Goal: Task Accomplishment & Management: Complete application form

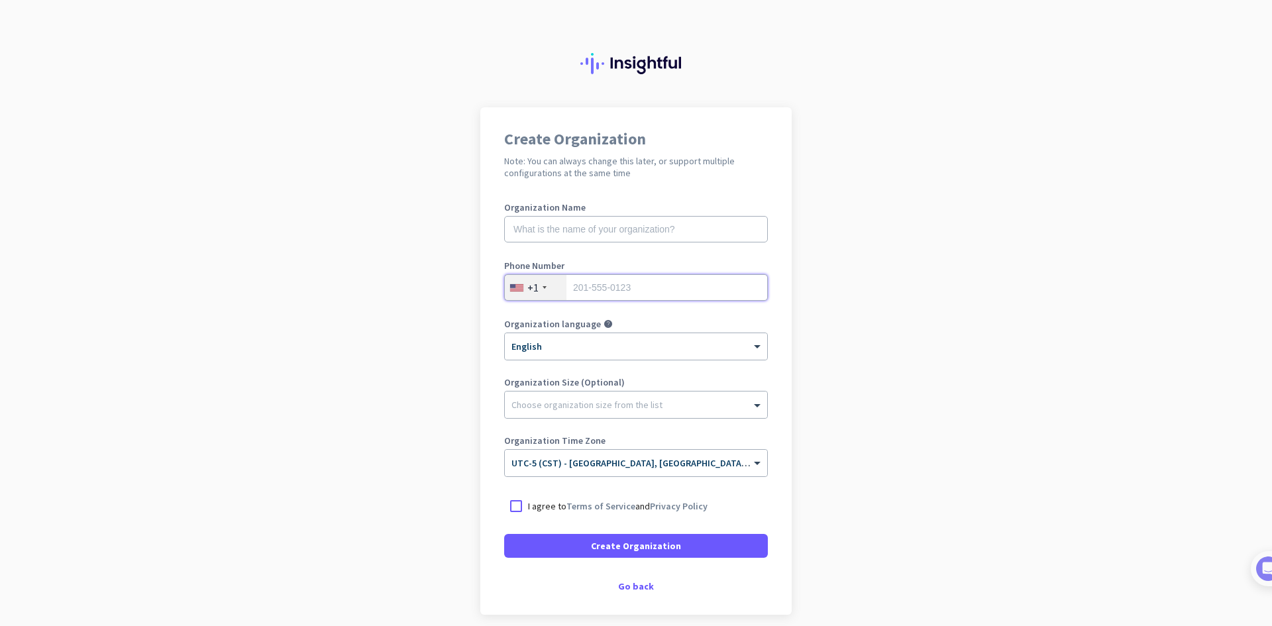
click at [581, 289] on input "tel" at bounding box center [636, 287] width 264 height 27
type input "5"
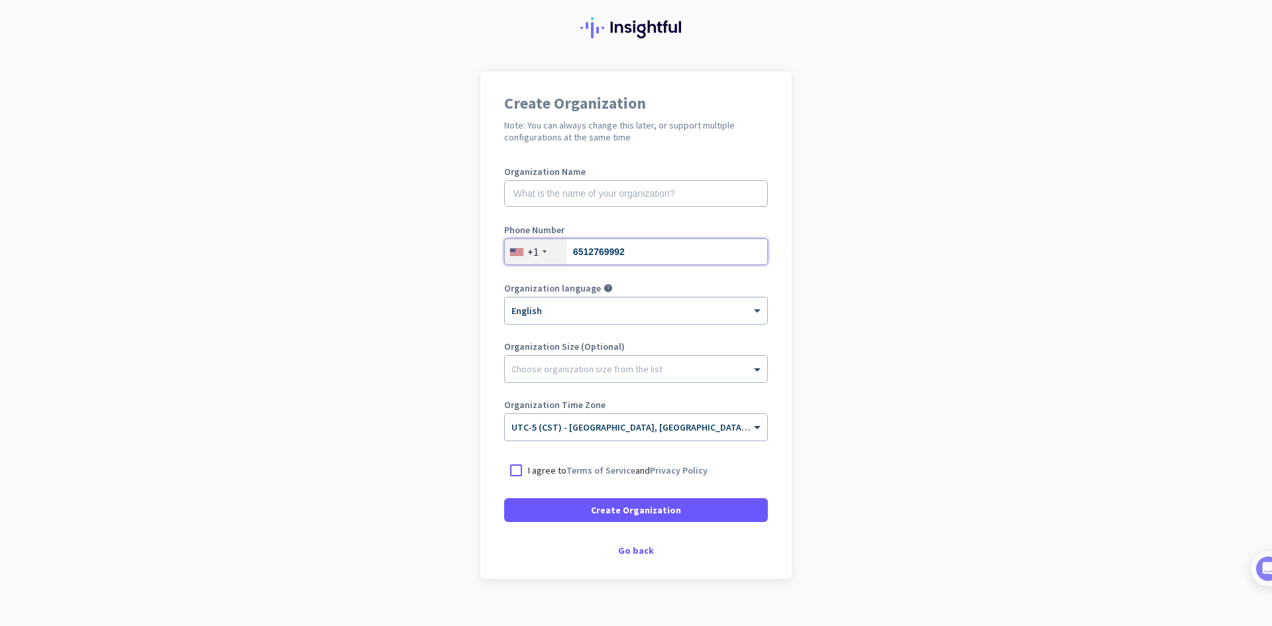
scroll to position [55, 0]
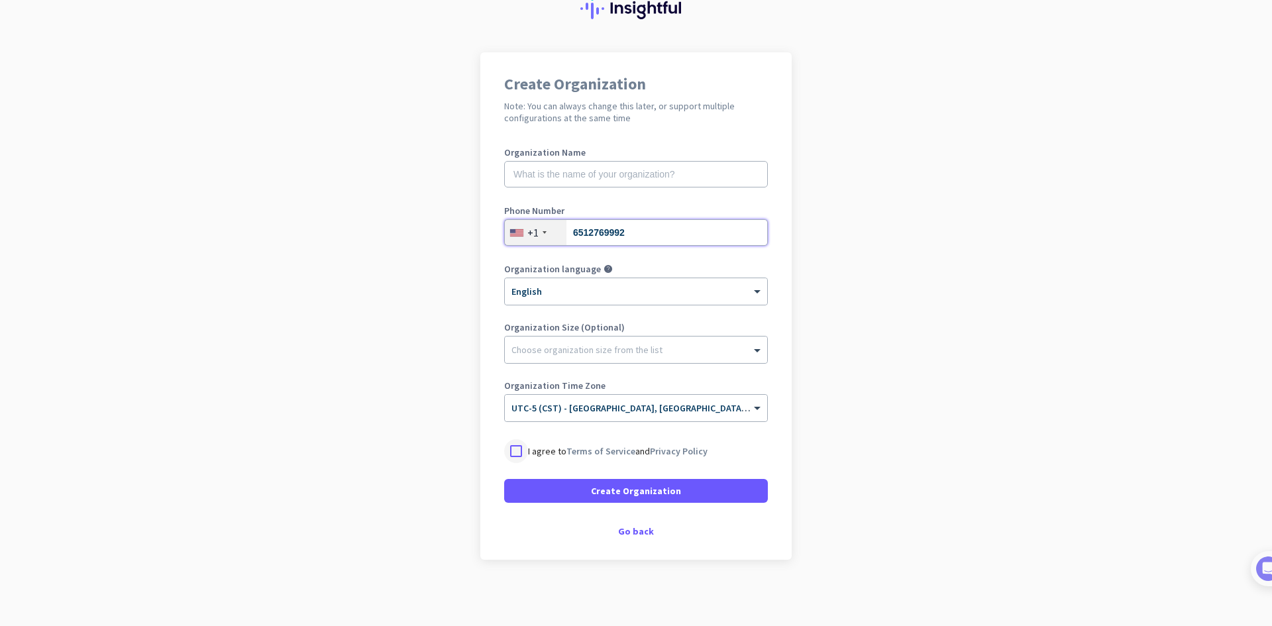
type input "6512769992"
click at [514, 450] on div at bounding box center [516, 451] width 24 height 24
click at [659, 490] on span "Create Organization" at bounding box center [636, 490] width 90 height 13
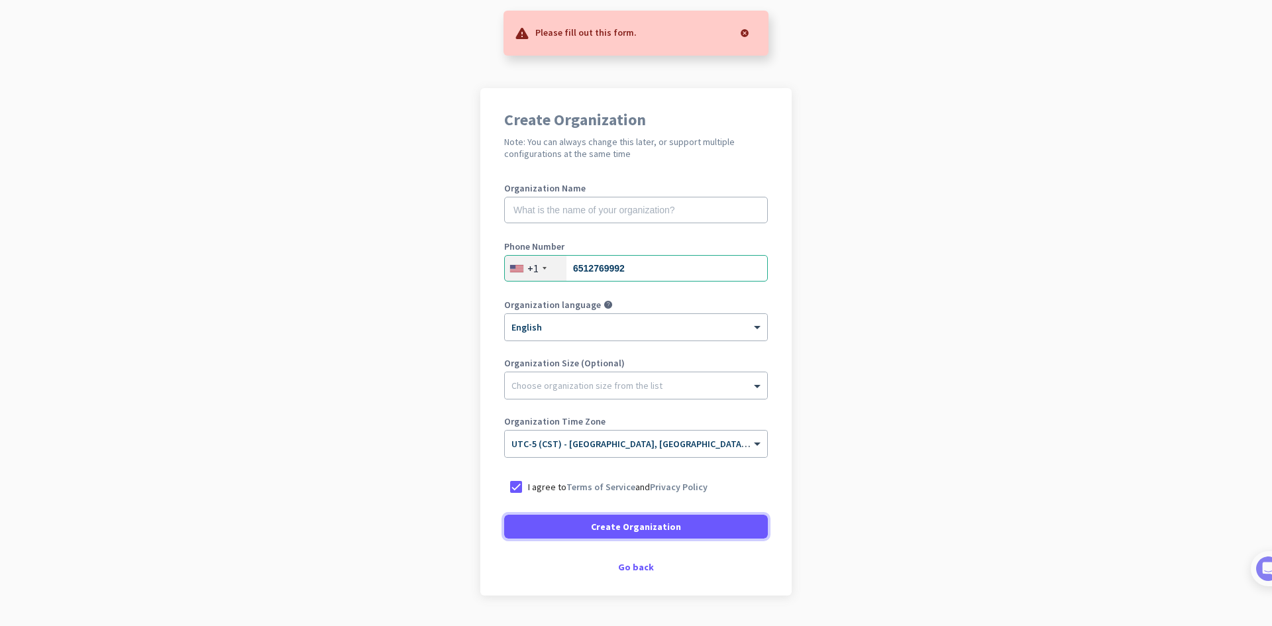
scroll to position [0, 0]
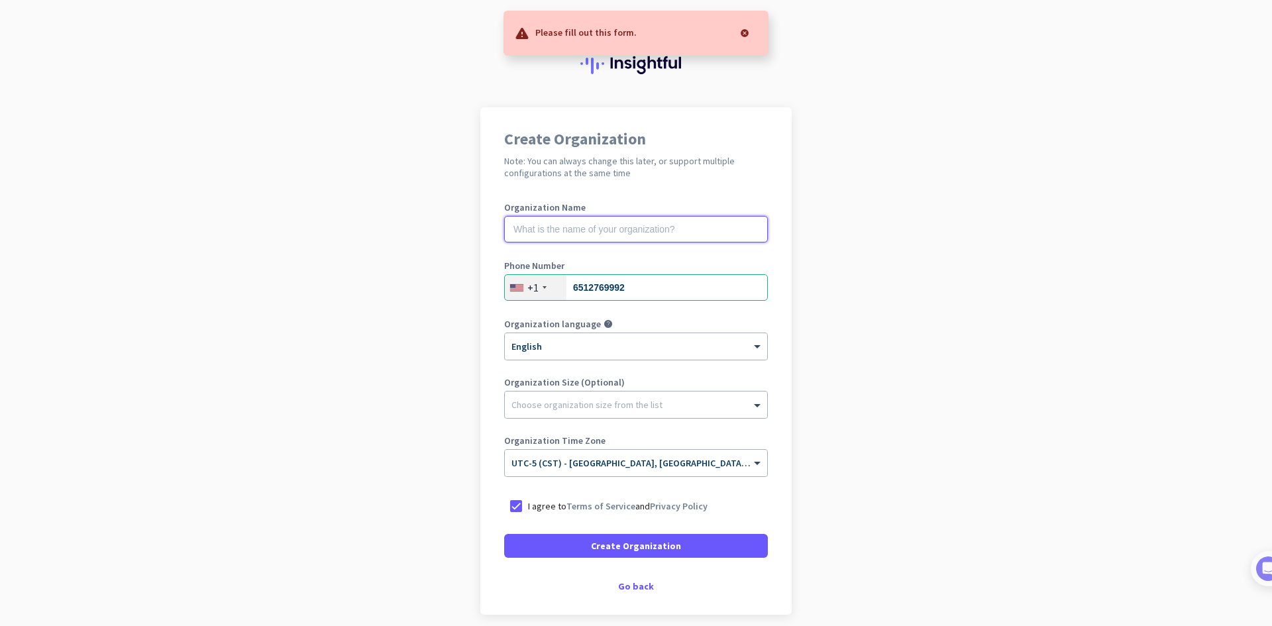
click at [549, 232] on input "text" at bounding box center [636, 229] width 264 height 27
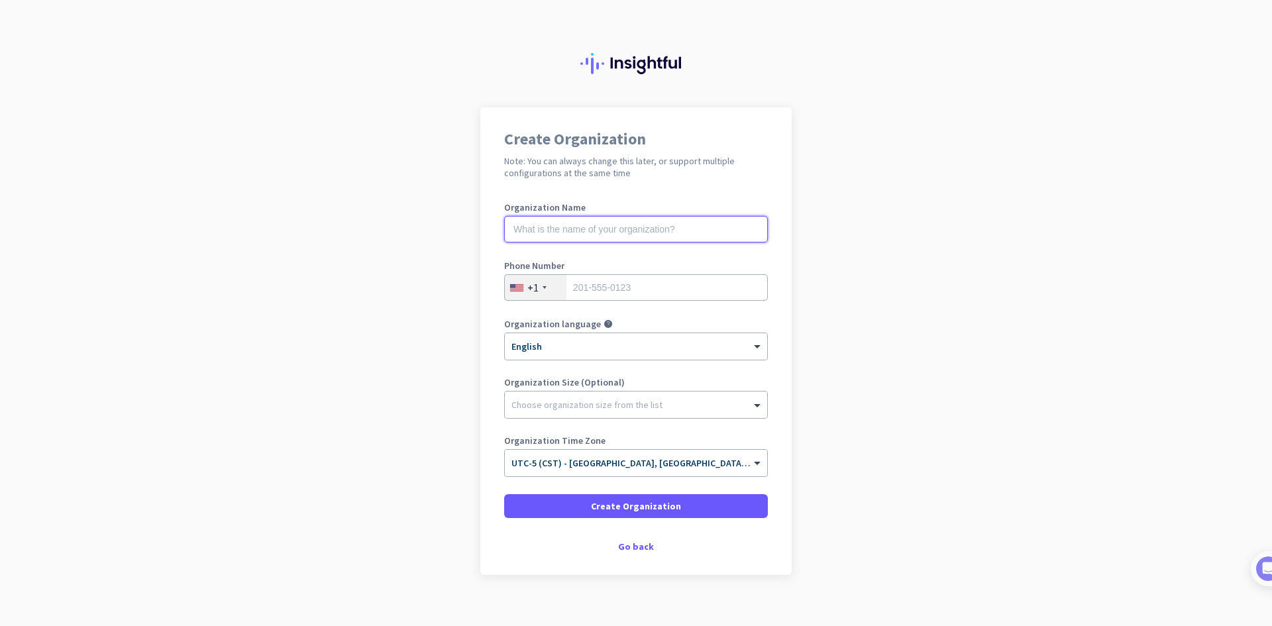
click at [521, 227] on input "text" at bounding box center [636, 229] width 264 height 27
type input "Mercor"
click at [580, 291] on input "tel" at bounding box center [636, 287] width 264 height 27
type input "6512769992"
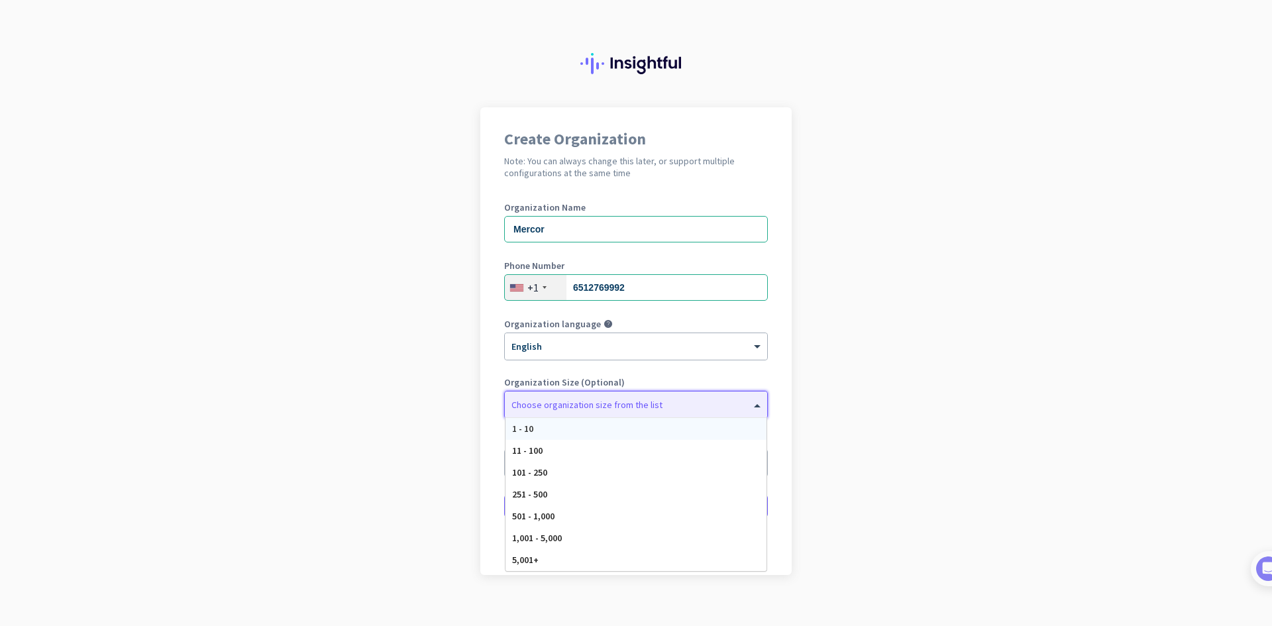
click at [607, 415] on div "Choose organization size from the list" at bounding box center [636, 405] width 262 height 27
click at [879, 392] on app-onboarding-organization "Create Organization Note: You can always change this later, or support multiple…" at bounding box center [636, 374] width 1272 height 534
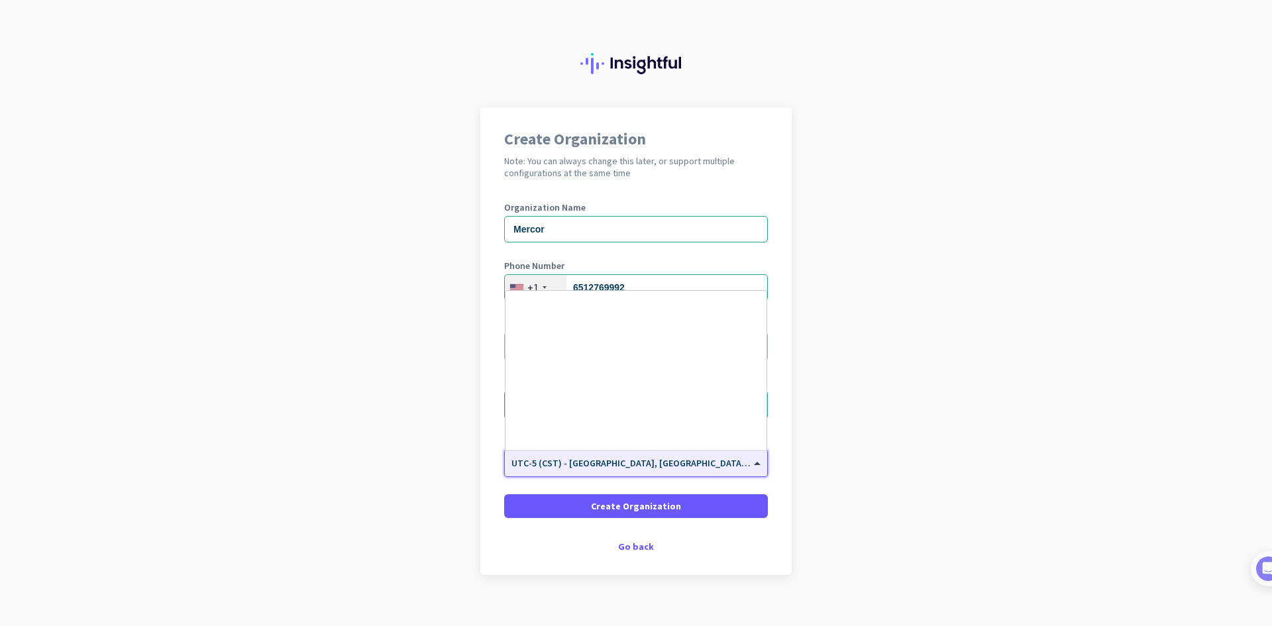
scroll to position [678, 0]
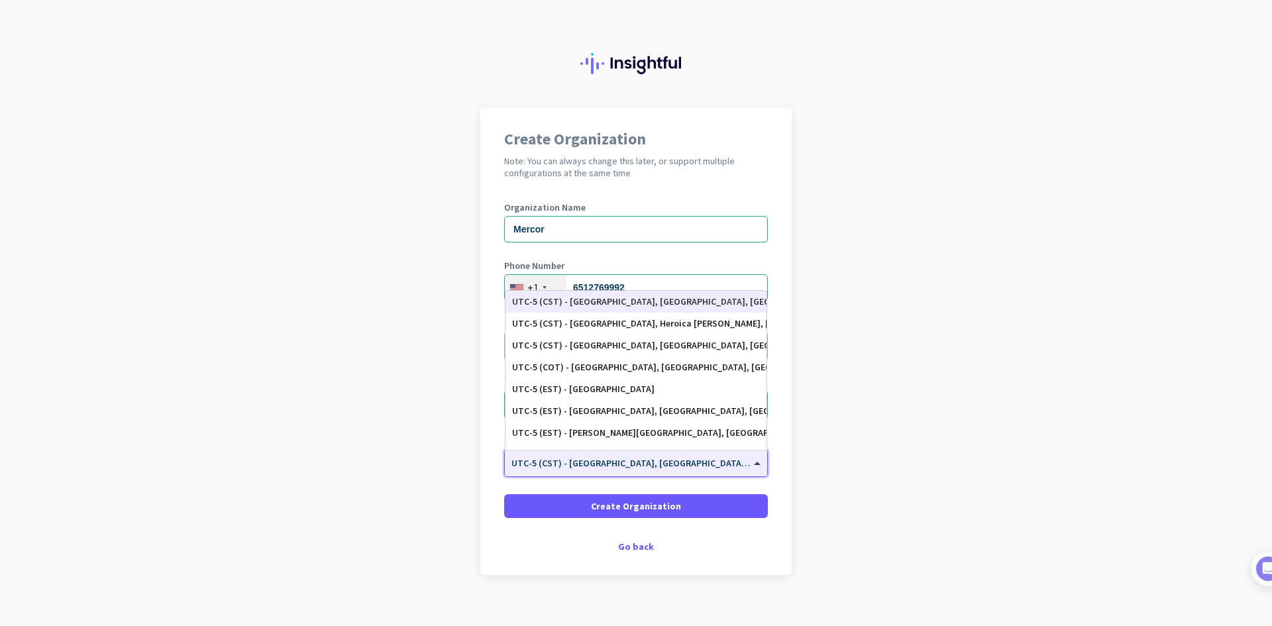
click at [753, 465] on span at bounding box center [759, 463] width 17 height 11
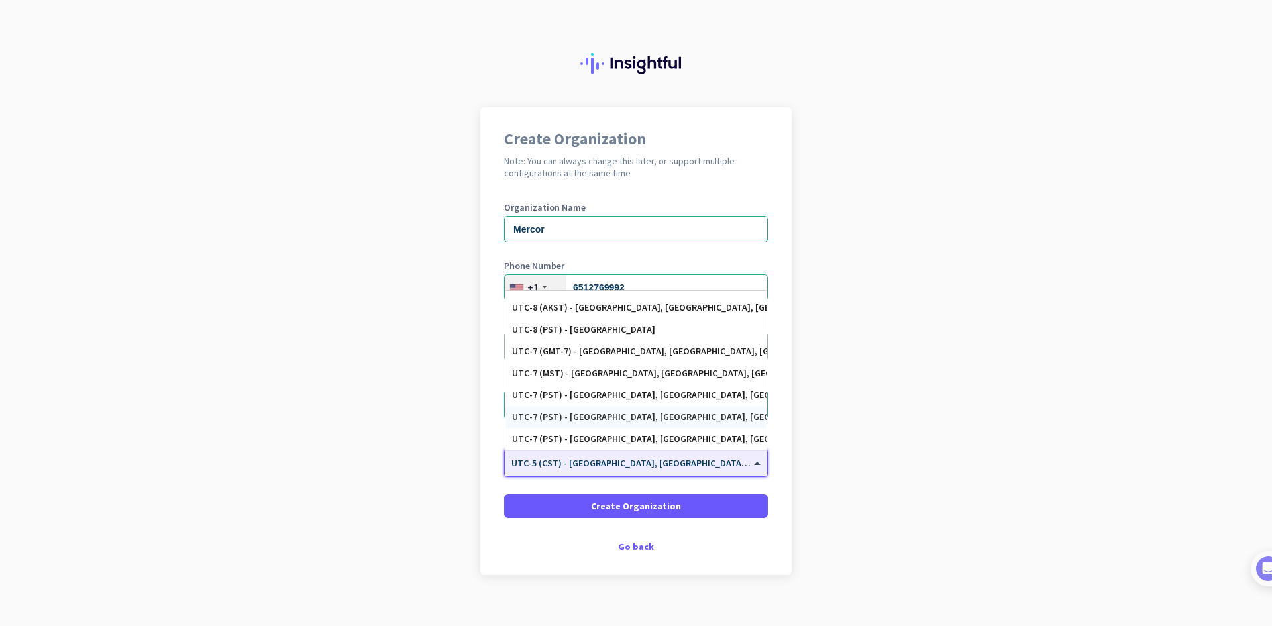
scroll to position [214, 0]
click at [622, 369] on div "UTC-7 (PST) - Los Angeles, San Diego, San Jose, San Francisco" at bounding box center [636, 371] width 248 height 11
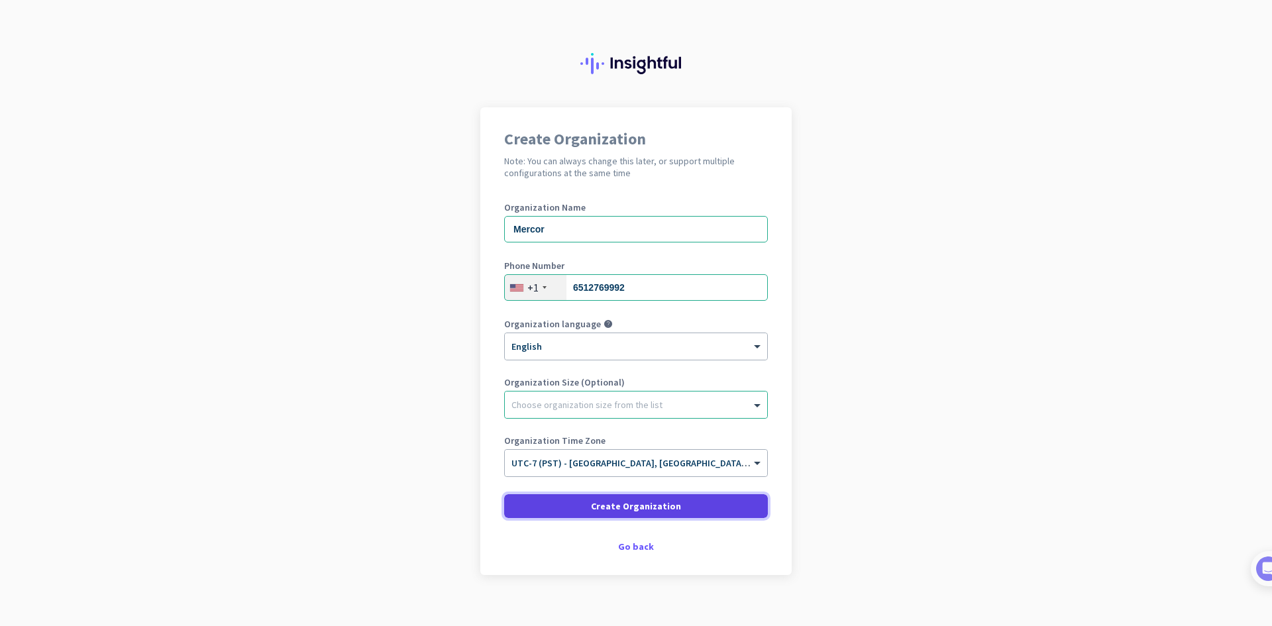
click at [647, 504] on span "Create Organization" at bounding box center [636, 506] width 90 height 13
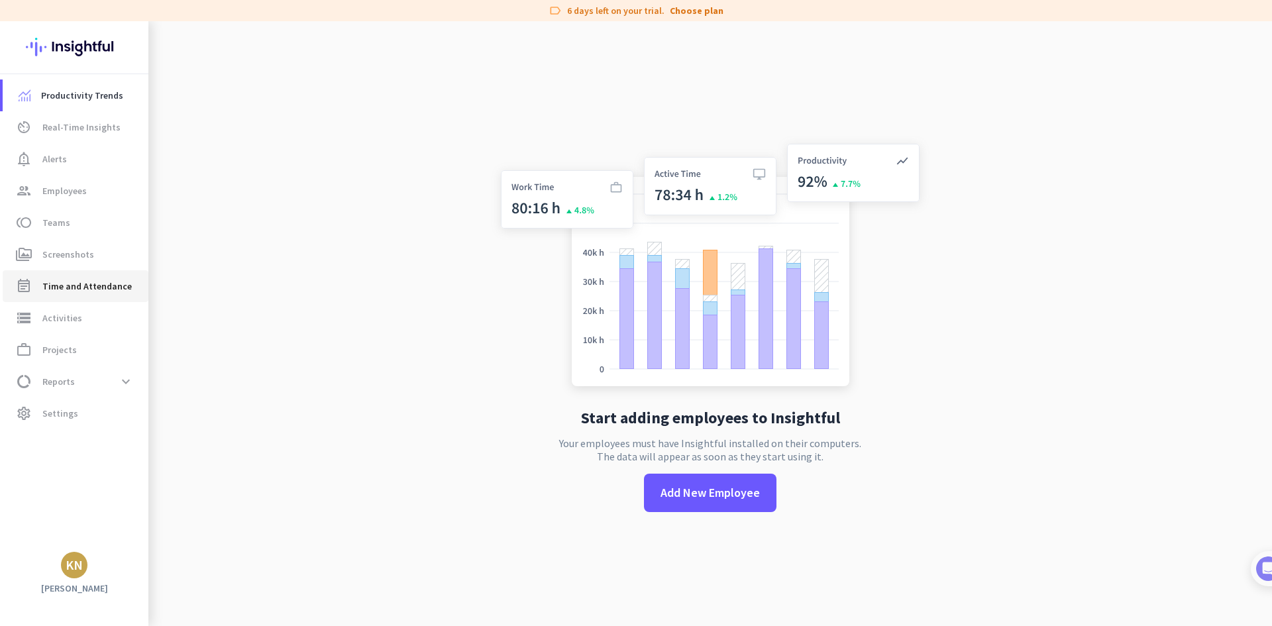
click at [87, 285] on span "Time and Attendance" at bounding box center [86, 286] width 89 height 16
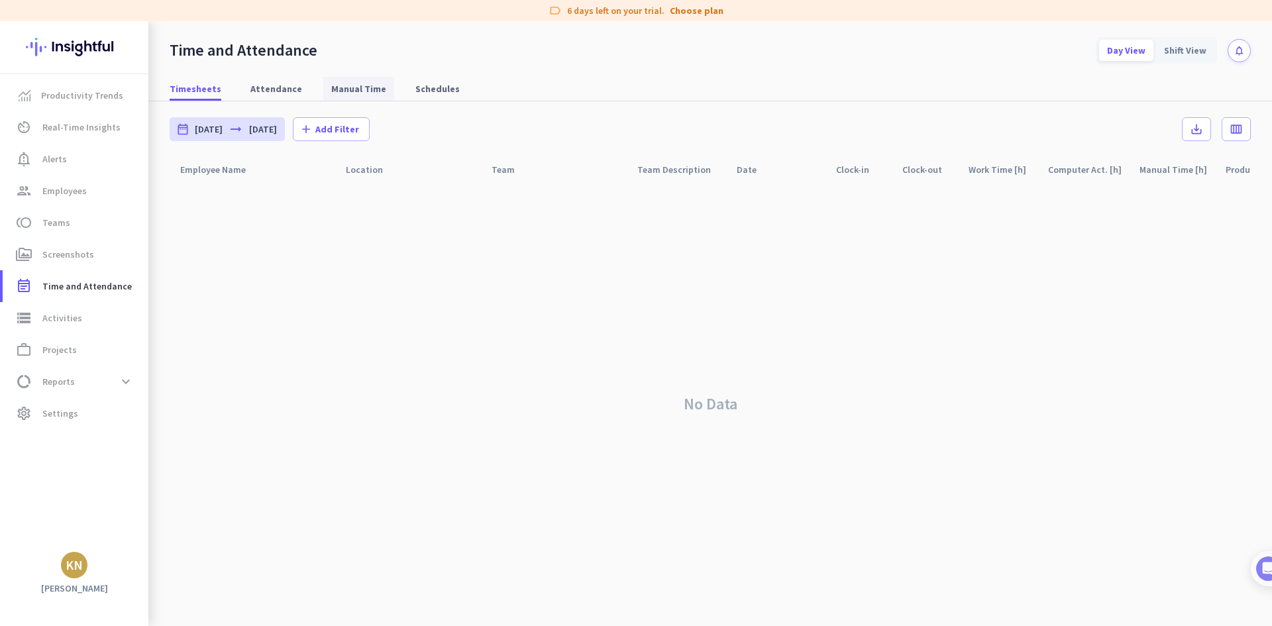
click at [331, 85] on span "Manual Time" at bounding box center [358, 88] width 55 height 13
type input "Mon, Aug 11 - Sun, Aug 17"
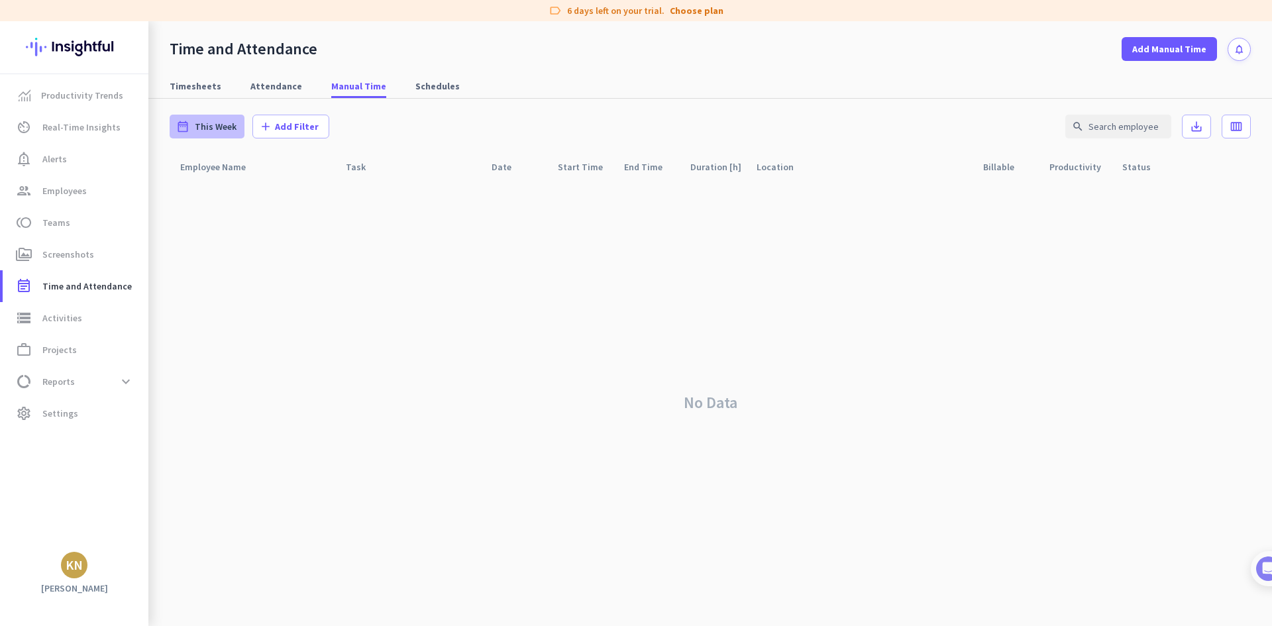
click at [198, 131] on span "This Week" at bounding box center [216, 126] width 42 height 13
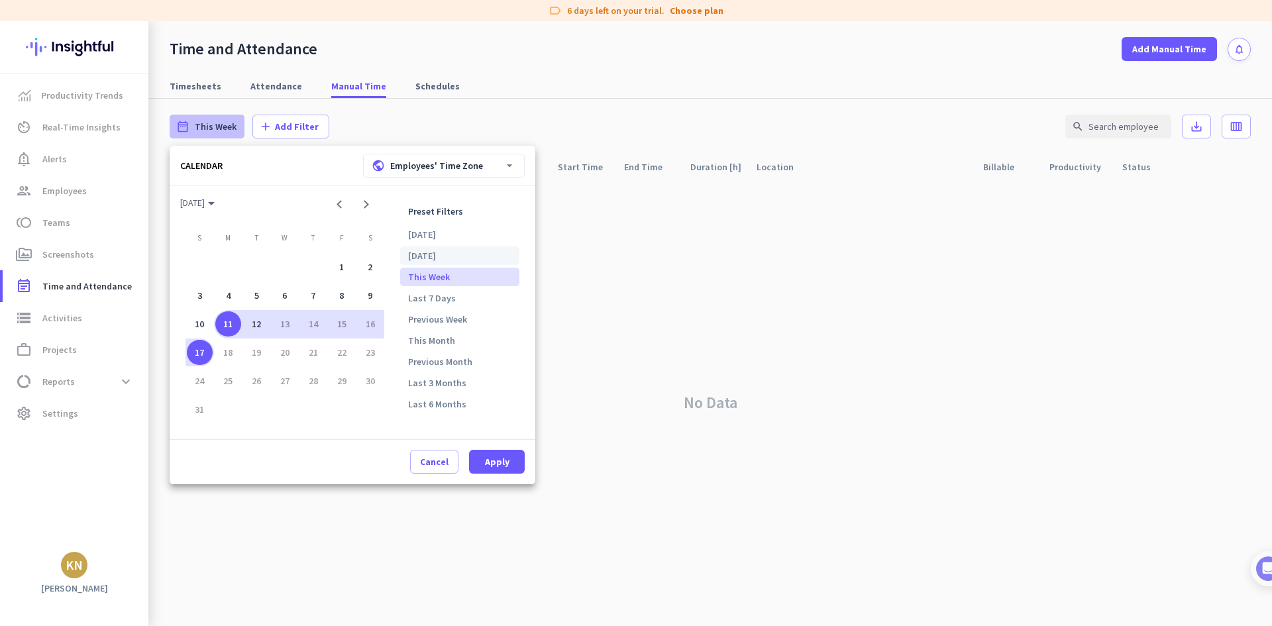
click at [413, 257] on li "Yesterday" at bounding box center [459, 255] width 119 height 19
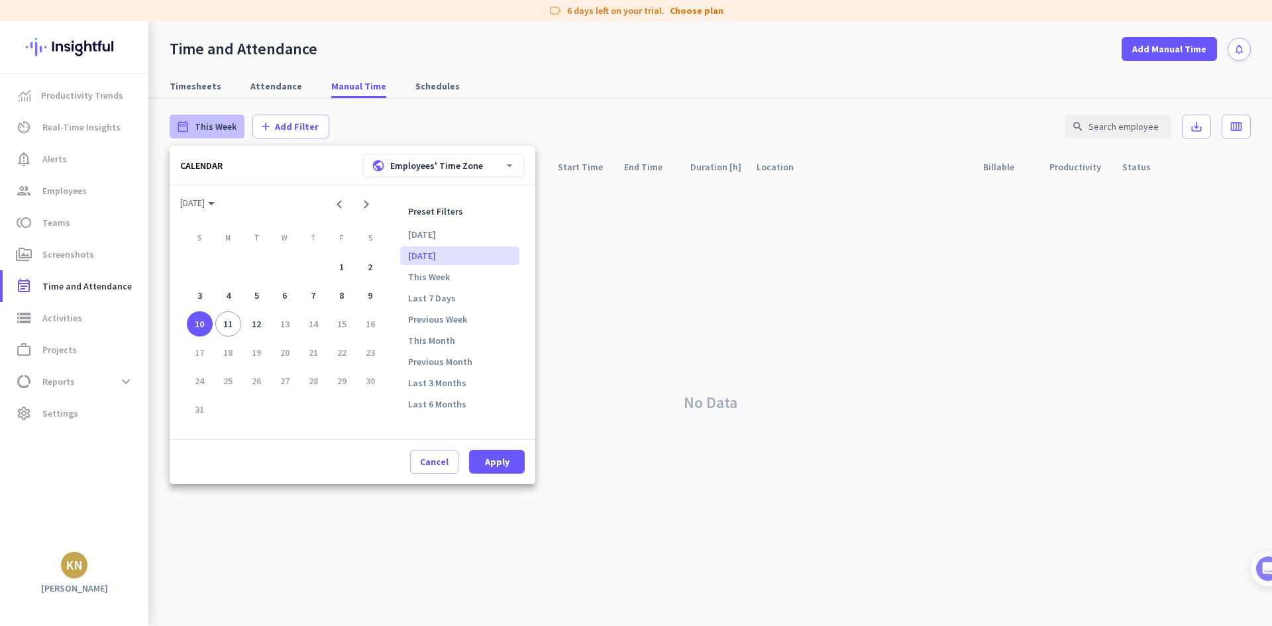
click at [812, 296] on div at bounding box center [636, 313] width 1272 height 626
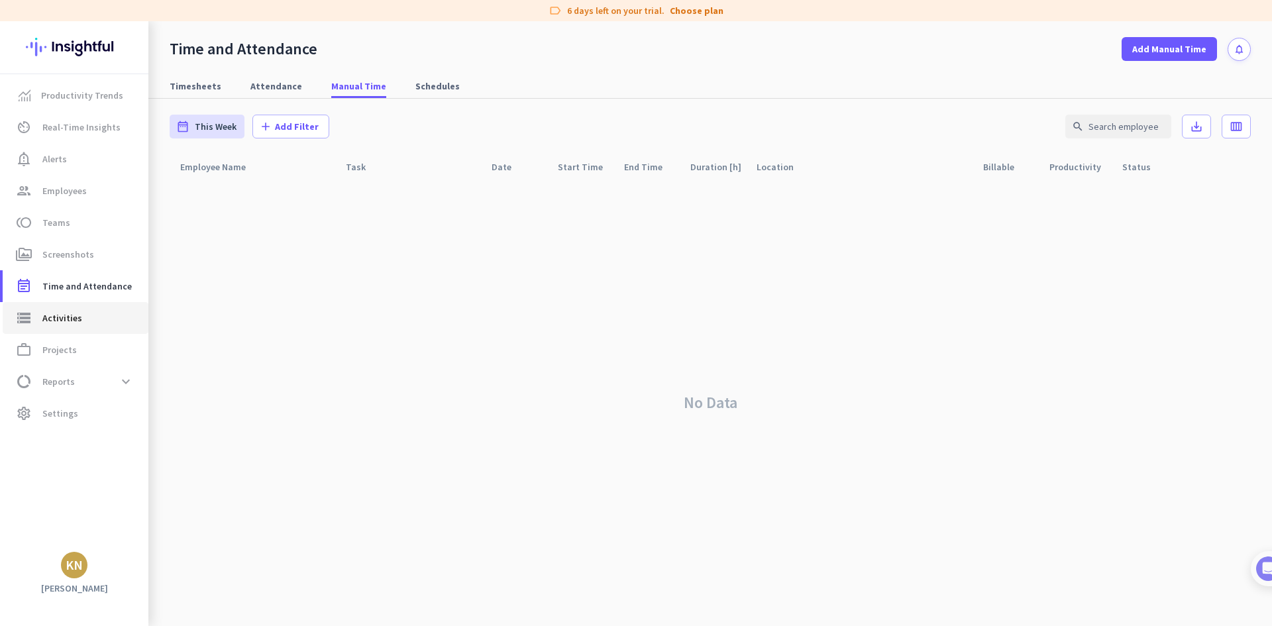
click at [116, 318] on span "storage Activities" at bounding box center [75, 318] width 125 height 16
type input "Wed, Aug 6"
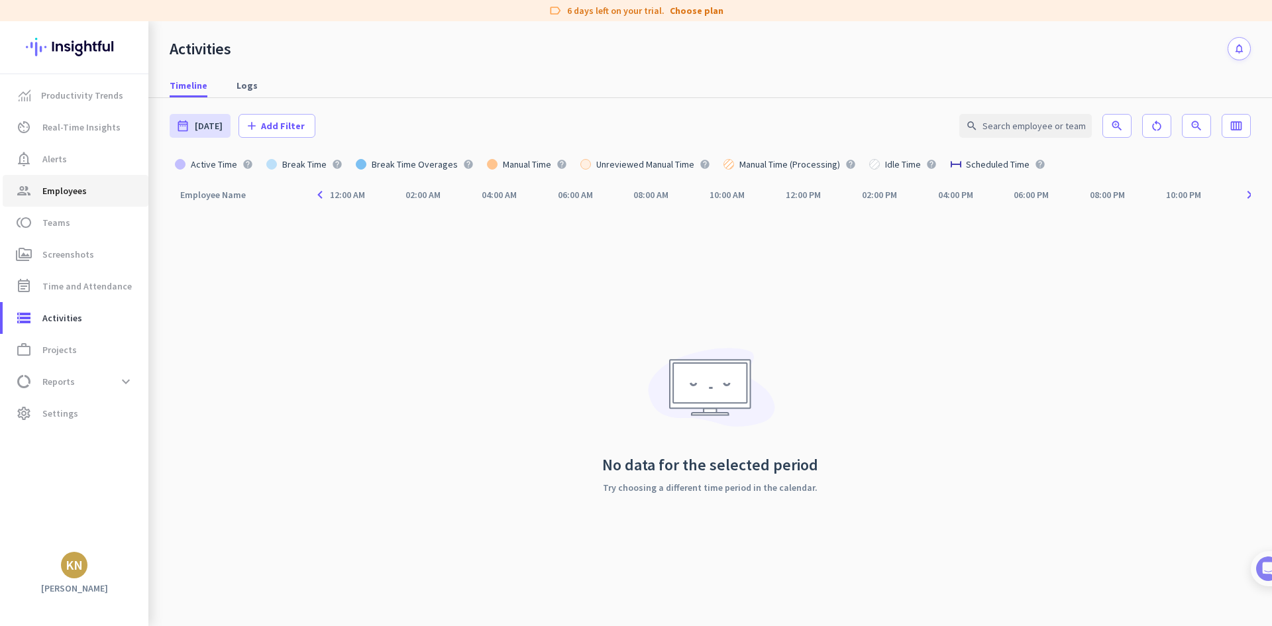
click at [45, 189] on span "Employees" at bounding box center [64, 191] width 44 height 16
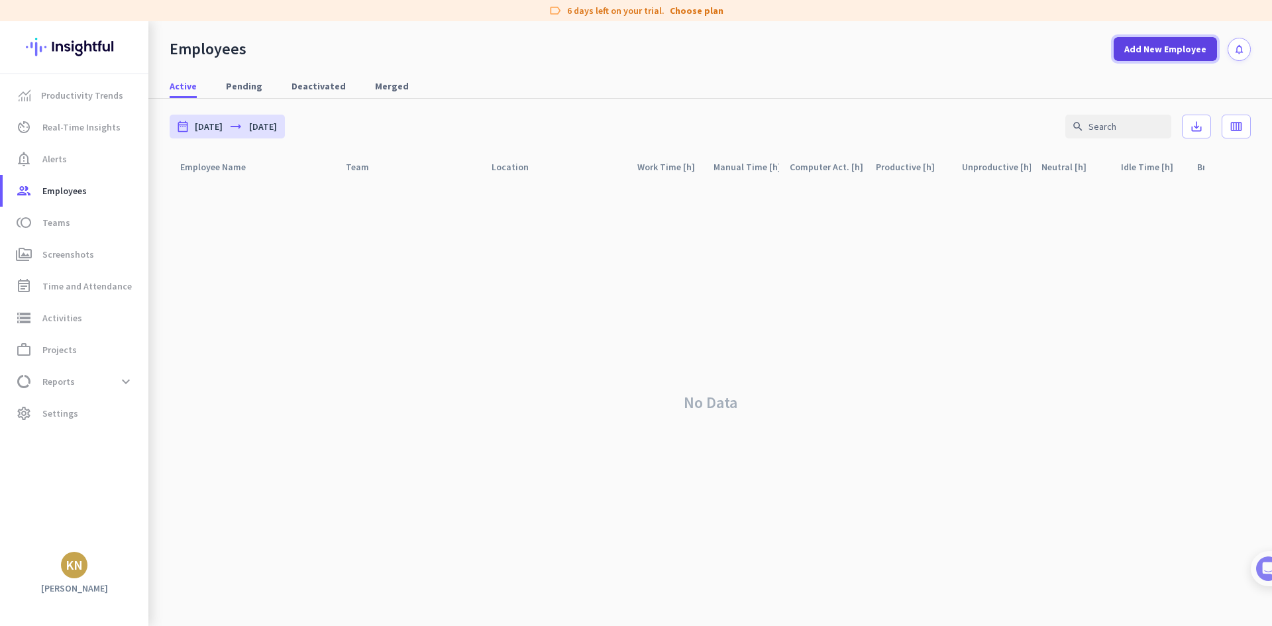
click at [1166, 55] on span "Add New Employee" at bounding box center [1165, 48] width 82 height 13
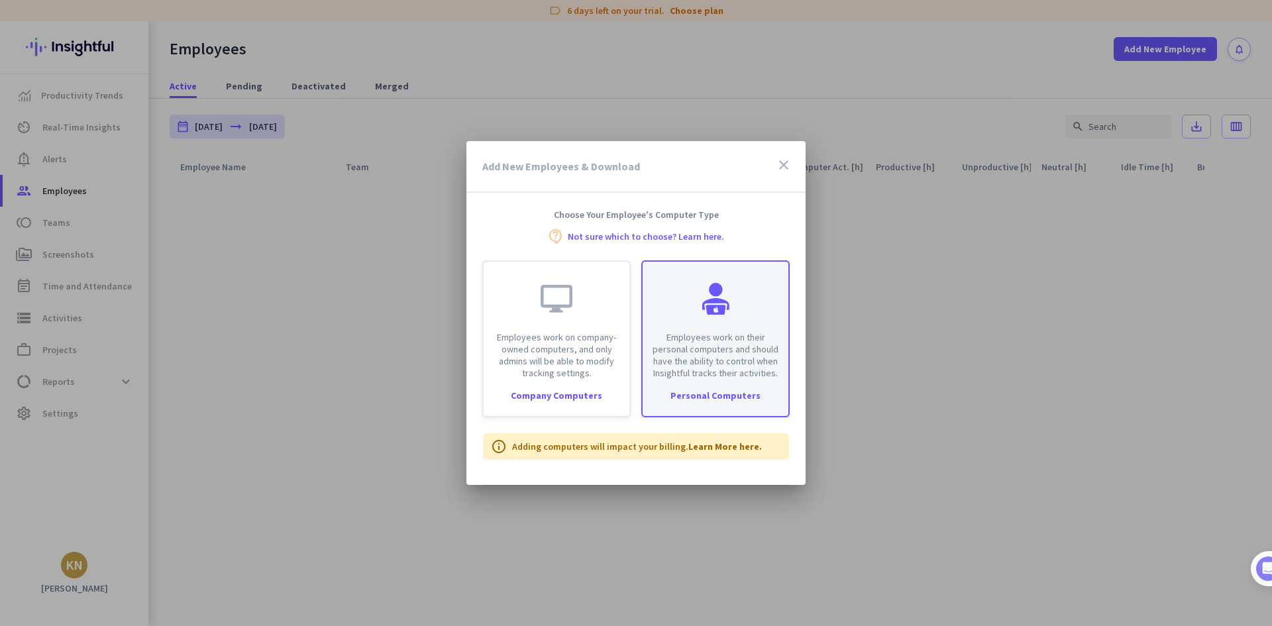
click at [650, 310] on div "Employees work on their personal computers and should have the ability to contr…" at bounding box center [716, 320] width 146 height 117
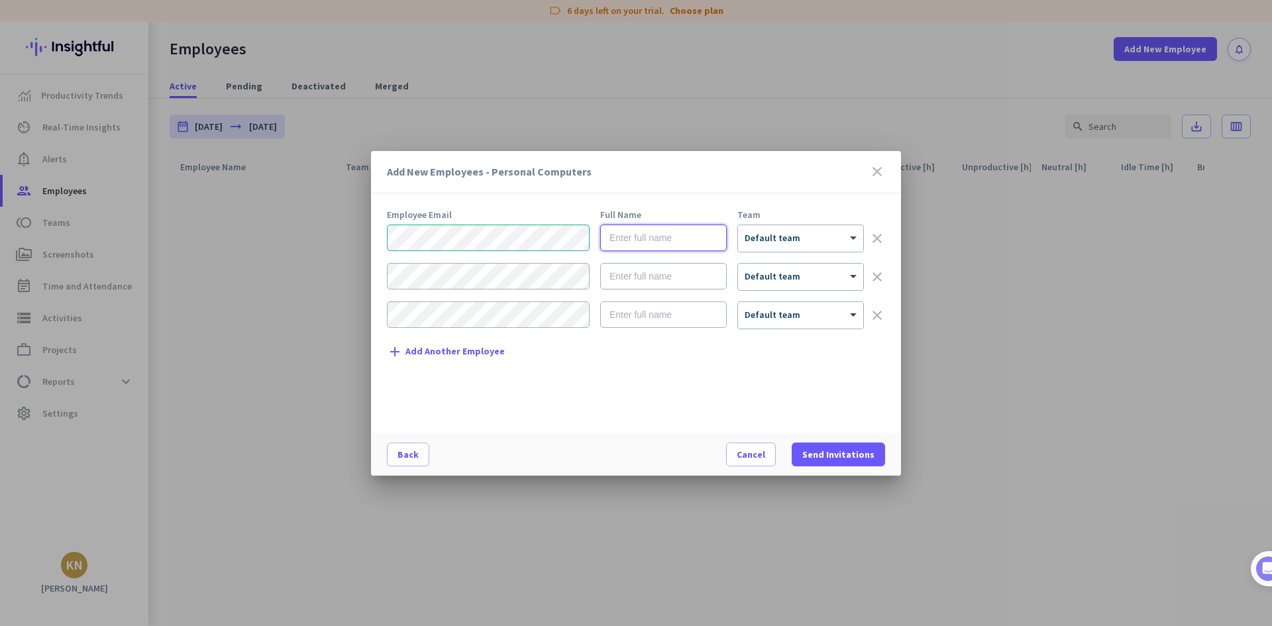
click at [610, 241] on input "text" at bounding box center [663, 238] width 127 height 27
type input "Kathi Di Nicola"
click at [882, 176] on icon "close" at bounding box center [877, 172] width 16 height 16
